Goal: Information Seeking & Learning: Learn about a topic

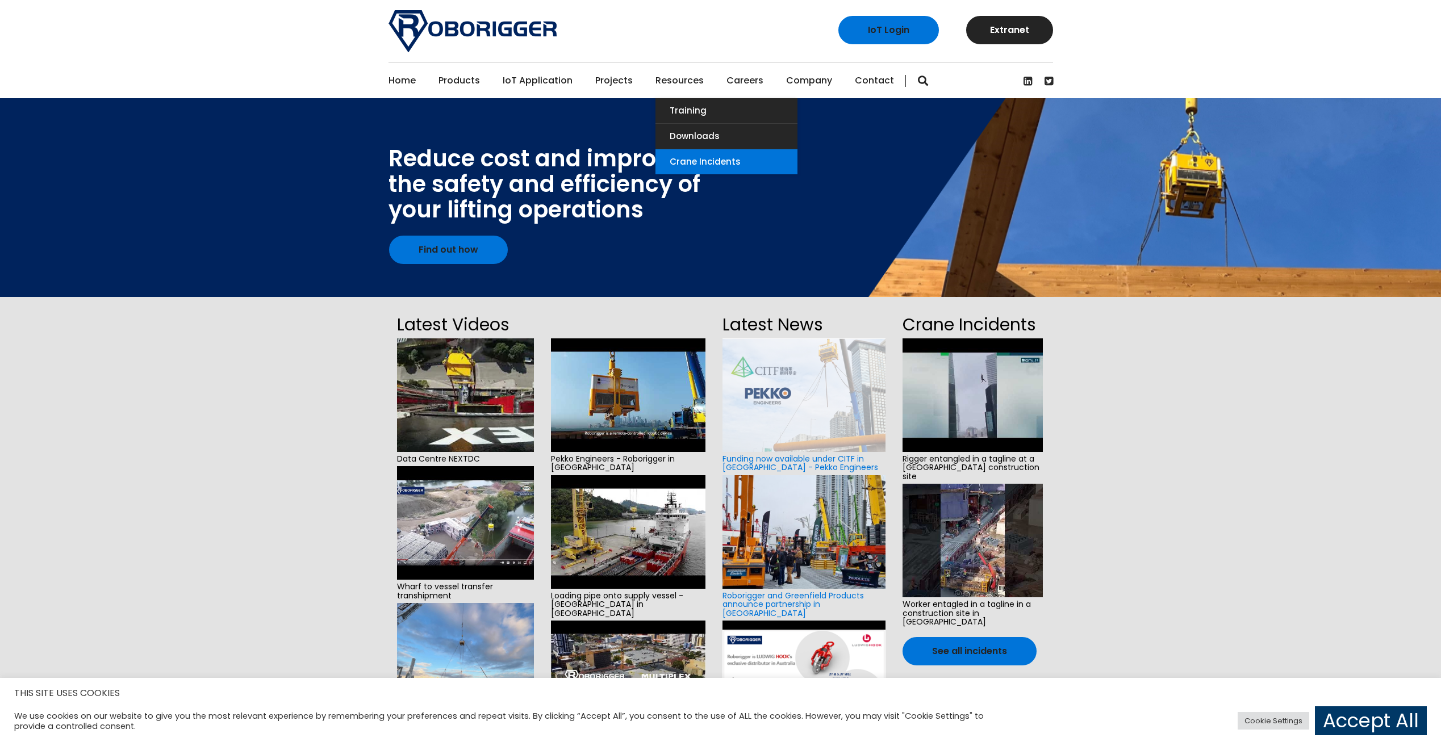
click at [703, 162] on link "Crane Incidents" at bounding box center [727, 161] width 142 height 25
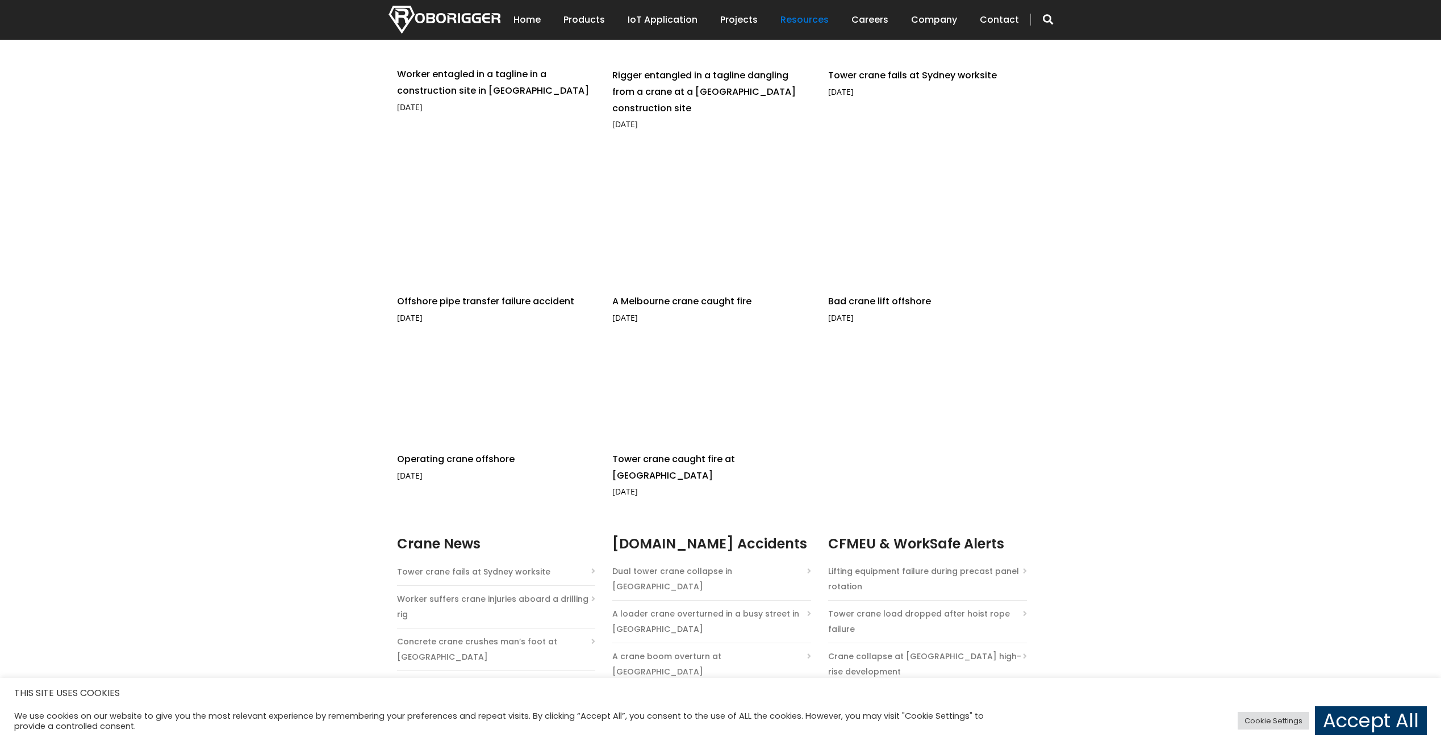
scroll to position [625, 0]
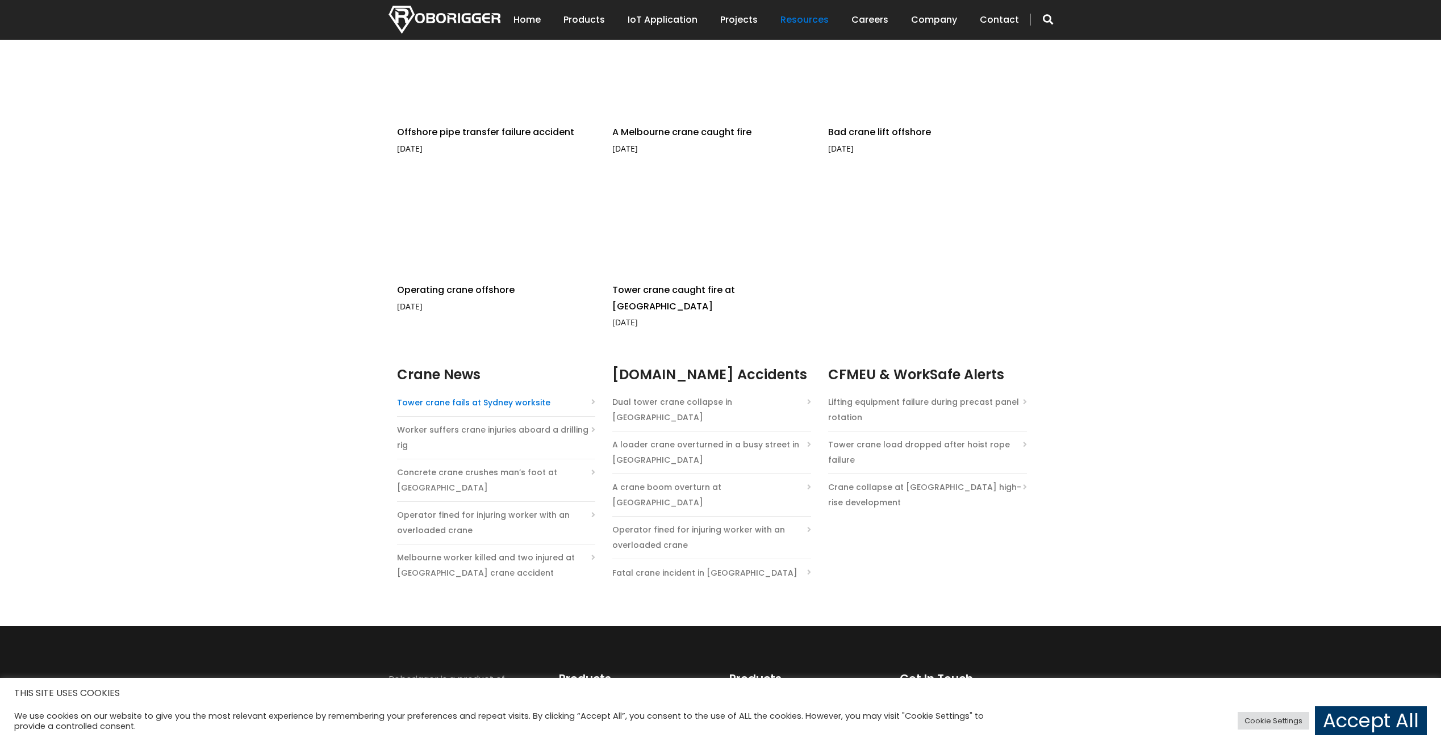
click at [509, 395] on link "Tower crane fails at Sydney worksite" at bounding box center [473, 402] width 153 height 15
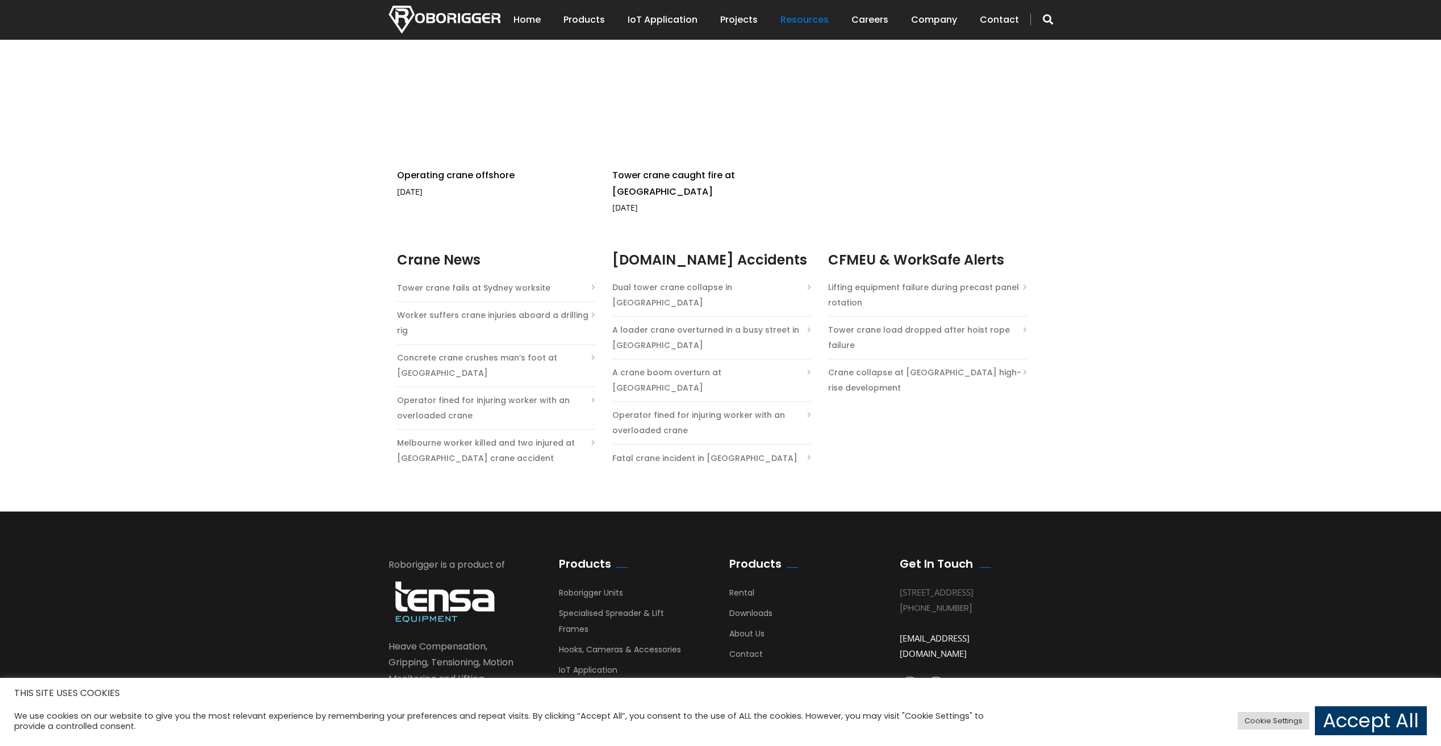
scroll to position [723, 0]
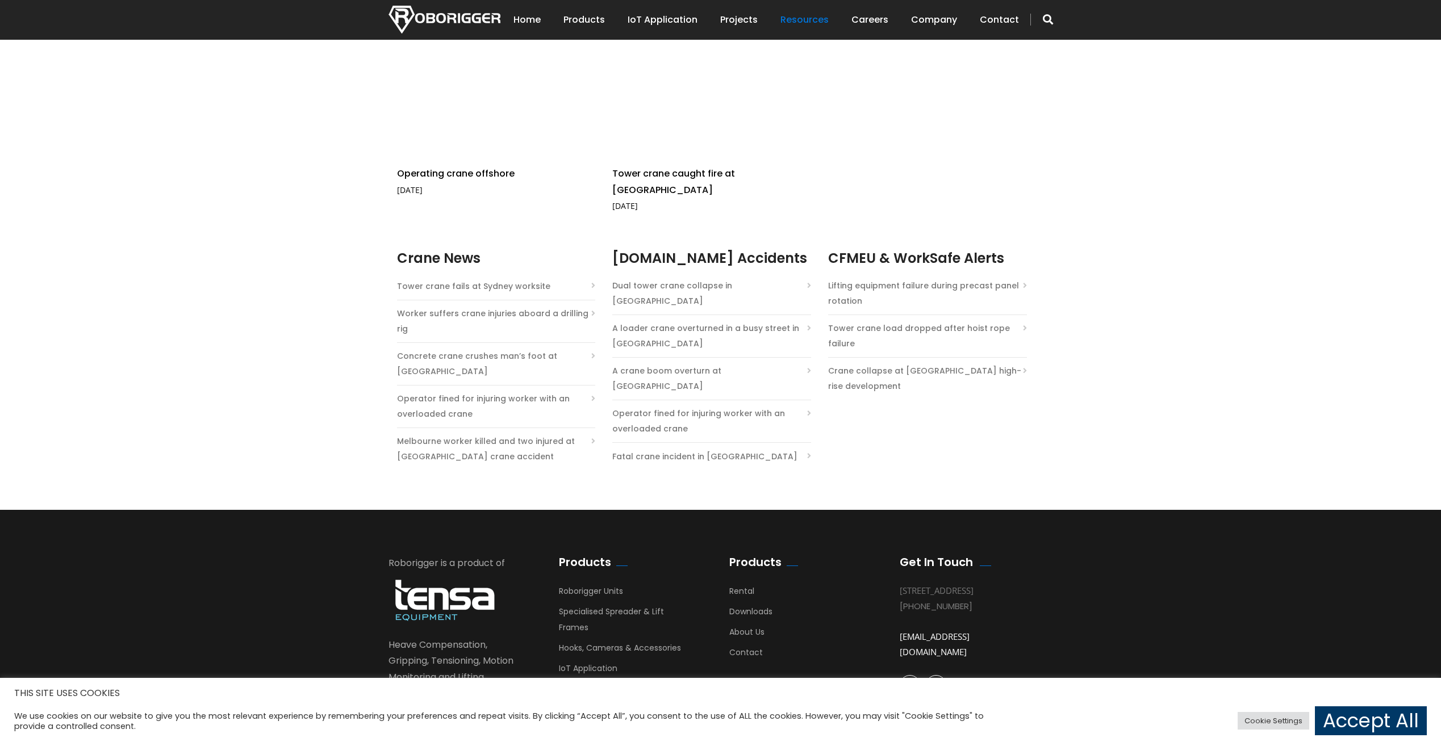
click at [465, 704] on link "[DOMAIN_NAME]" at bounding box center [427, 710] width 77 height 13
